Goal: Task Accomplishment & Management: Use online tool/utility

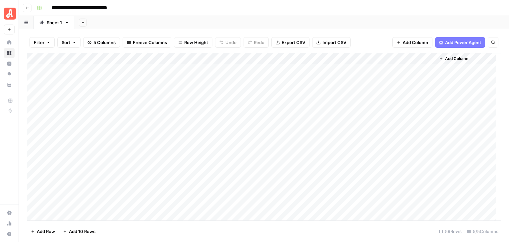
click at [243, 22] on div "Add Sheet" at bounding box center [292, 22] width 434 height 13
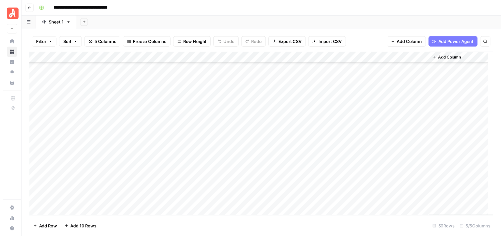
scroll to position [519, 0]
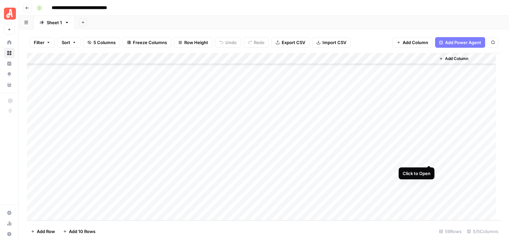
click at [428, 159] on div "Add Column" at bounding box center [264, 136] width 474 height 167
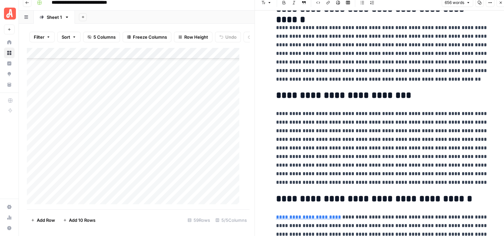
scroll to position [664, 0]
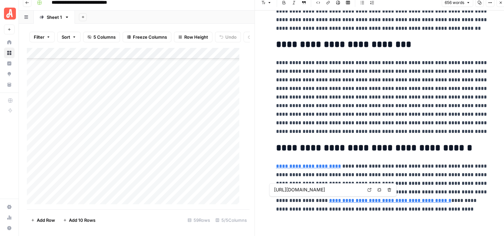
click at [374, 202] on link "**********" at bounding box center [390, 200] width 122 height 5
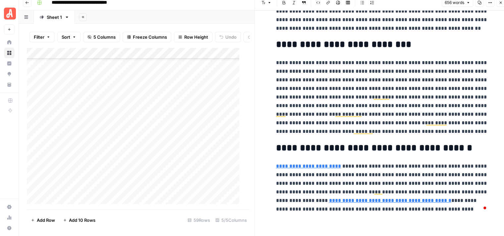
click at [336, 201] on link "**********" at bounding box center [390, 200] width 122 height 5
click at [344, 200] on link "**********" at bounding box center [390, 200] width 122 height 5
click at [371, 166] on p "**********" at bounding box center [382, 188] width 212 height 52
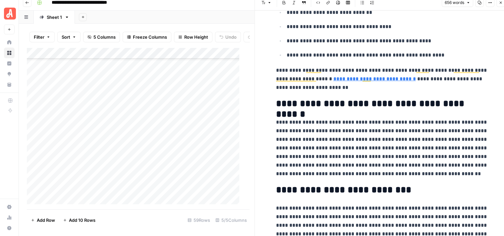
scroll to position [433, 0]
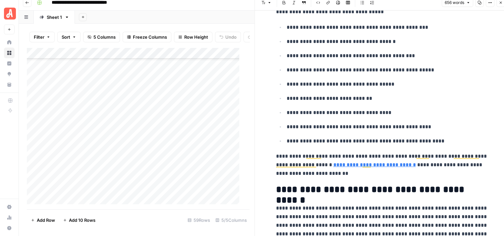
click at [499, 1] on icon "button" at bounding box center [500, 3] width 4 height 4
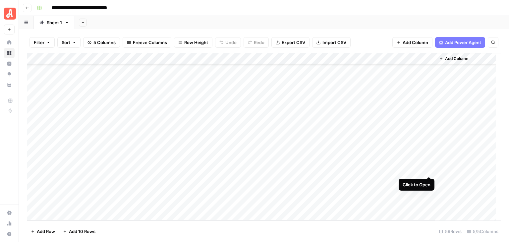
click at [428, 169] on div "Add Column" at bounding box center [264, 136] width 474 height 167
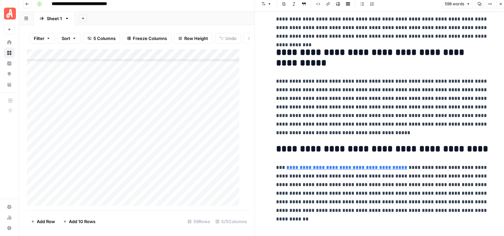
scroll to position [5, 0]
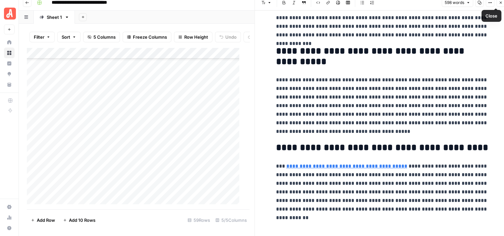
click at [501, 1] on icon "button" at bounding box center [500, 3] width 4 height 4
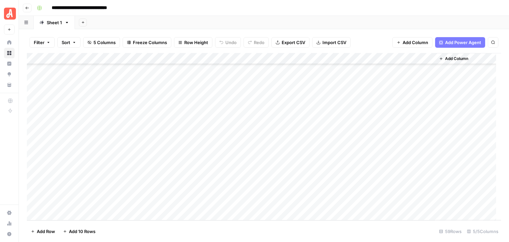
click at [429, 179] on div "Add Column" at bounding box center [264, 136] width 474 height 167
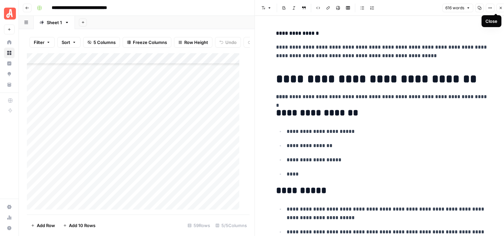
click at [498, 5] on button "Close" at bounding box center [500, 8] width 9 height 9
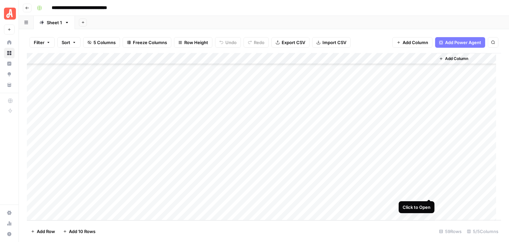
click at [429, 192] on div "Add Column" at bounding box center [264, 136] width 474 height 167
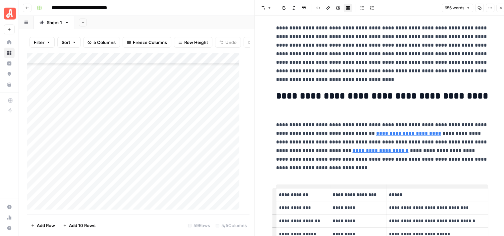
scroll to position [762, 0]
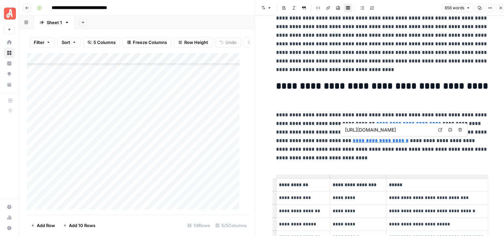
type input "https://www.homeadvisor.com/cost/cleaning-services/clean-carpeting/"
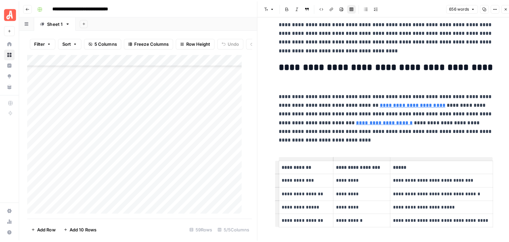
scroll to position [802, 0]
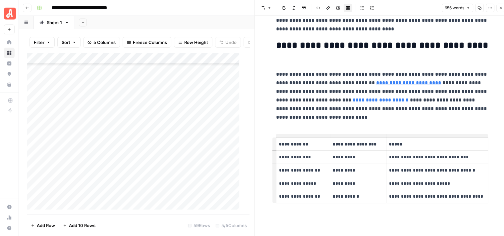
click at [500, 7] on icon "button" at bounding box center [500, 8] width 4 height 4
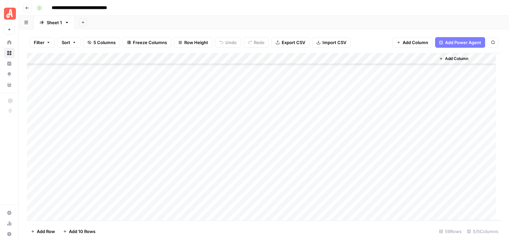
scroll to position [519, 0]
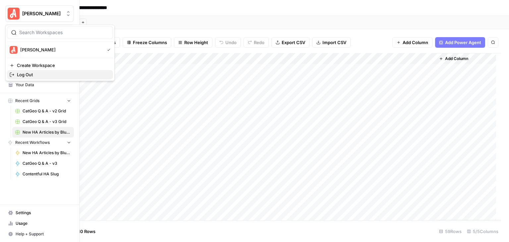
click at [50, 76] on span "Log Out" at bounding box center [62, 74] width 91 height 7
